Goal: Find contact information: Find contact information

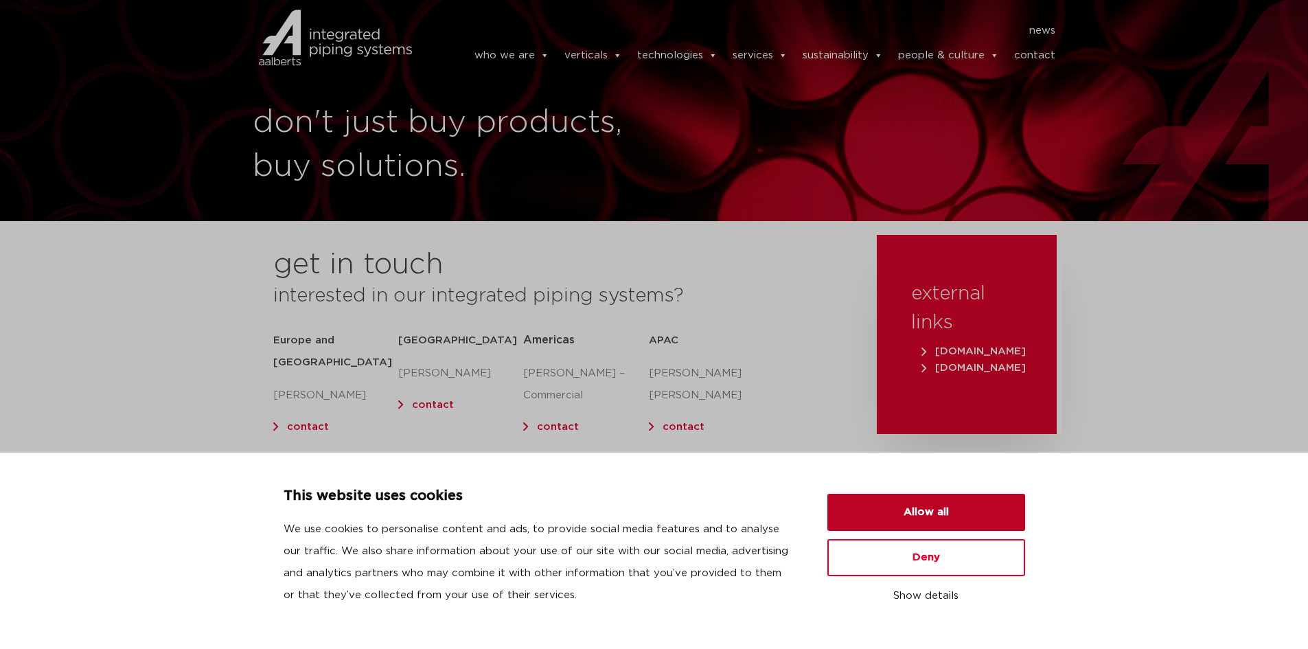
click at [908, 503] on button "Allow all" at bounding box center [926, 512] width 198 height 37
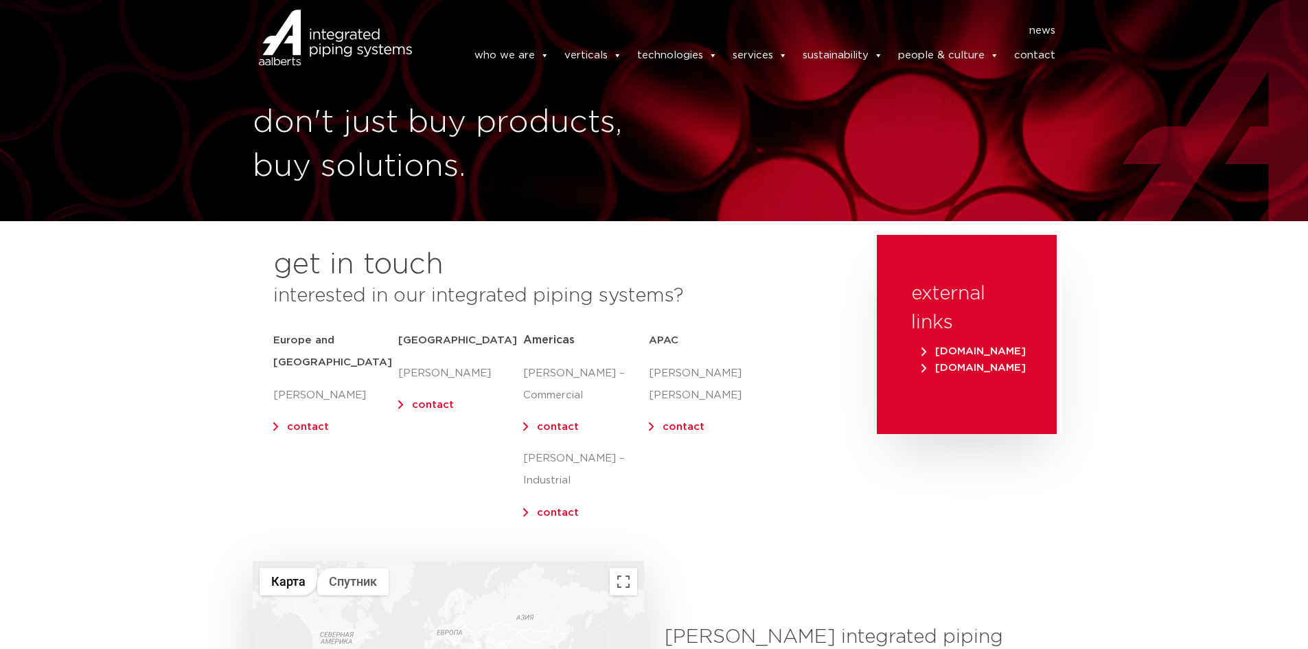
click at [667, 422] on link "contact" at bounding box center [684, 427] width 42 height 10
click at [676, 422] on link "contact" at bounding box center [684, 427] width 42 height 10
click at [314, 422] on link "contact" at bounding box center [308, 427] width 42 height 10
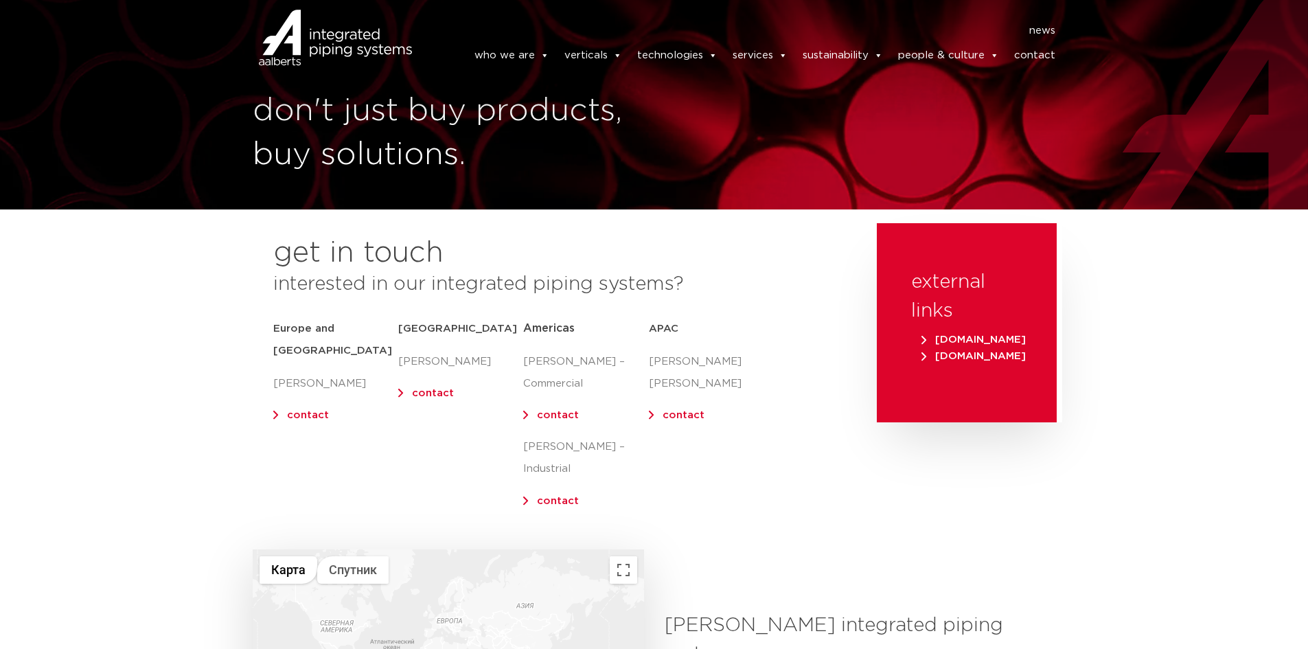
scroll to position [343, 0]
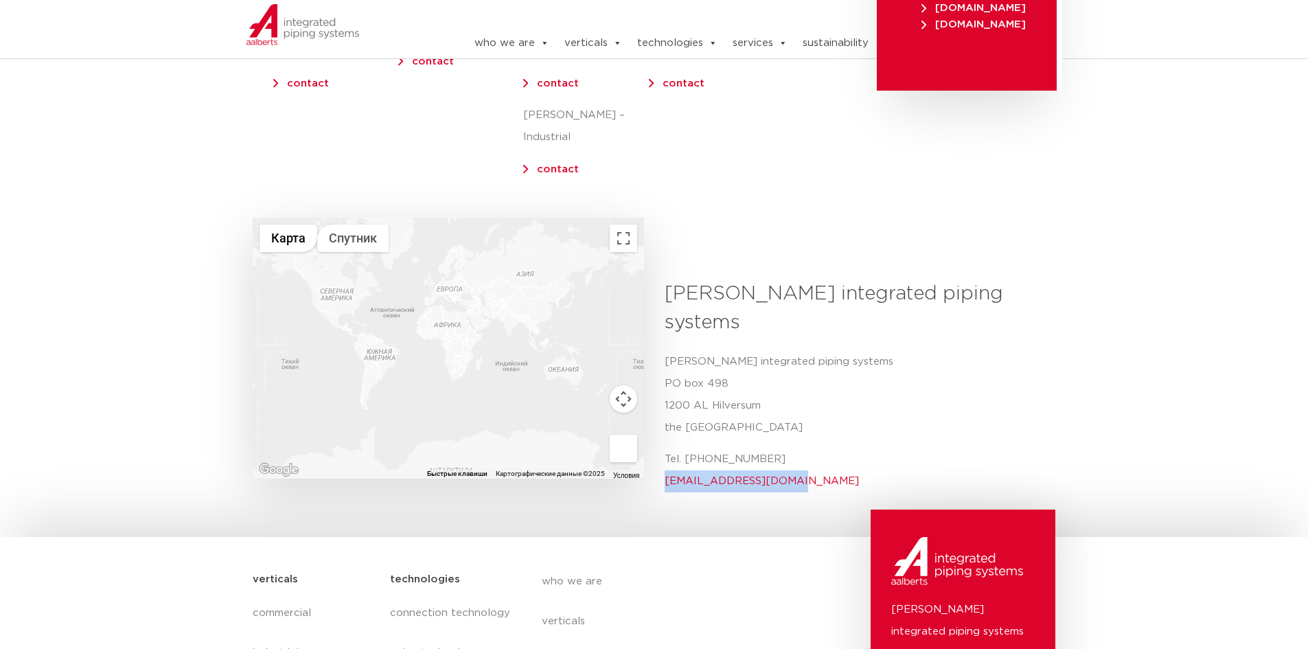
drag, startPoint x: 789, startPoint y: 437, endPoint x: 665, endPoint y: 435, distance: 123.6
click at [665, 448] on p "Tel. [PHONE_NUMBER] [EMAIL_ADDRESS][DOMAIN_NAME]" at bounding box center [855, 470] width 381 height 44
copy link "[EMAIL_ADDRESS][DOMAIN_NAME]"
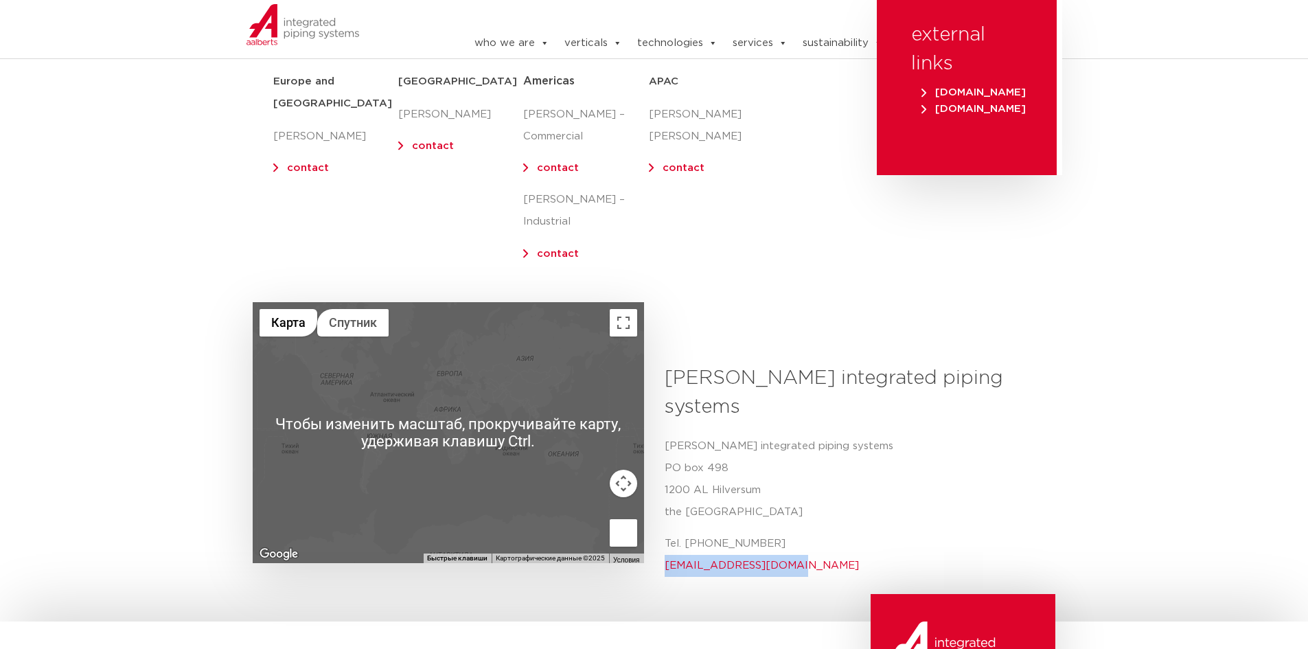
scroll to position [137, 0]
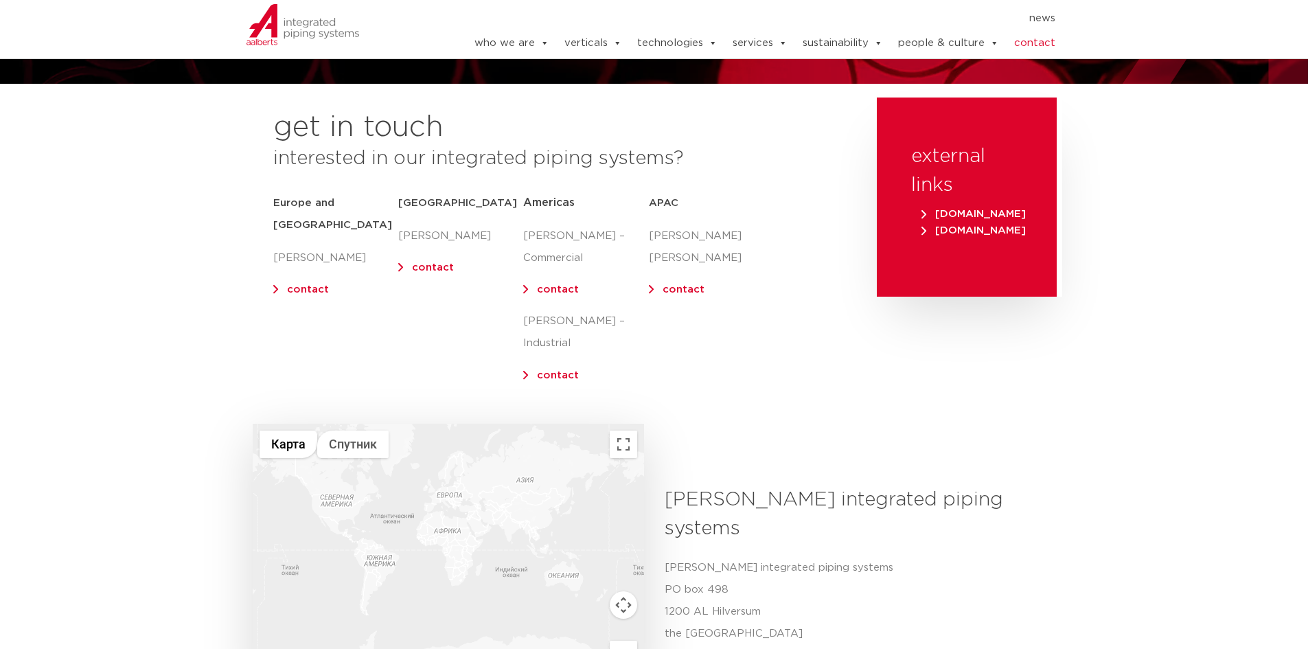
click at [313, 284] on link "contact" at bounding box center [308, 289] width 42 height 10
click at [1185, 166] on section "get in touch interested in our integrated piping systems? [GEOGRAPHIC_DATA] and…" at bounding box center [654, 260] width 1308 height 326
click at [422, 265] on link "contact" at bounding box center [433, 267] width 42 height 10
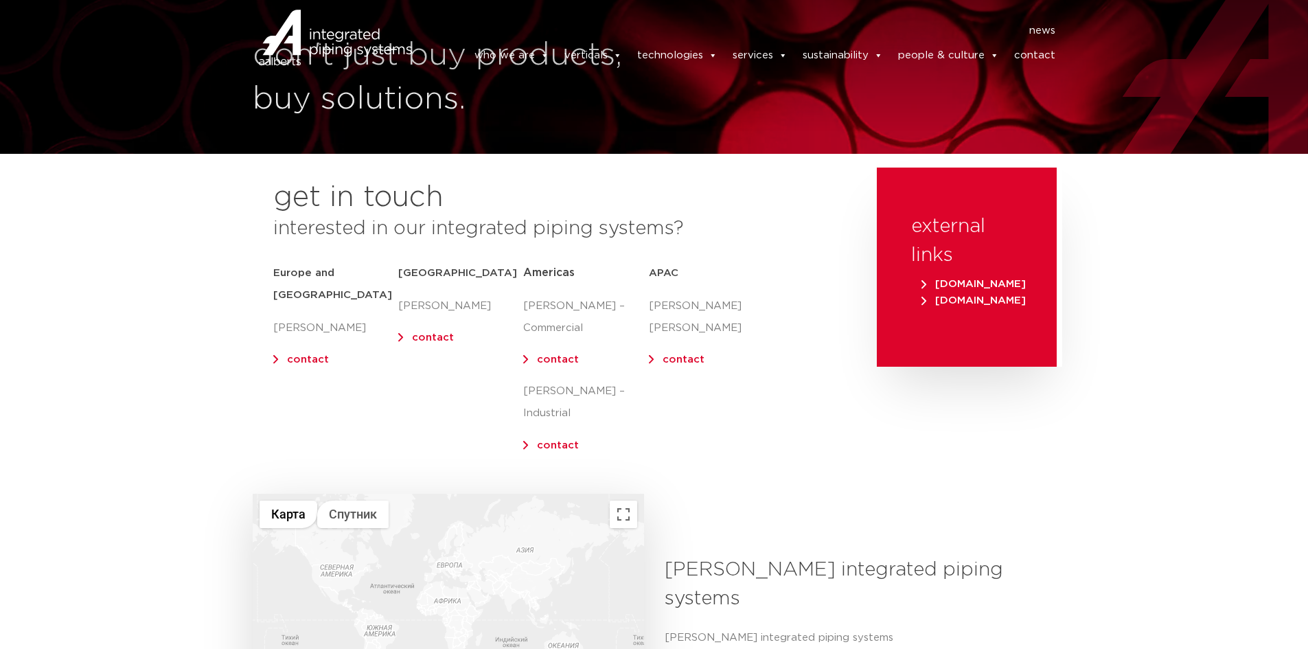
scroll to position [0, 0]
